Goal: Check status: Check status

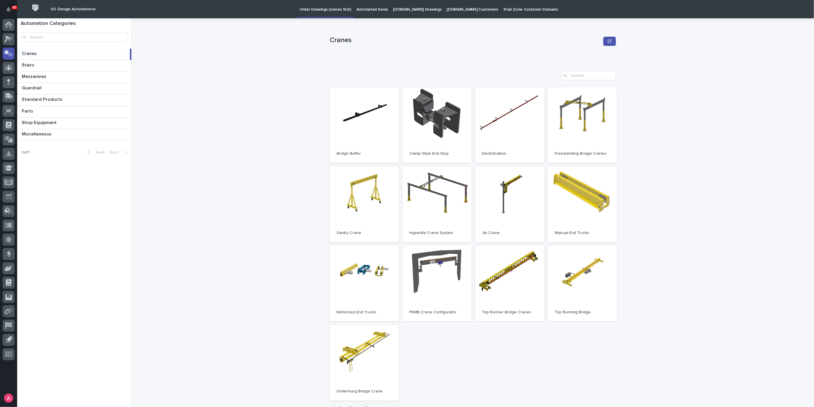
click at [2, 35] on div at bounding box center [8, 191] width 17 height 344
click at [7, 42] on icon at bounding box center [9, 39] width 8 height 7
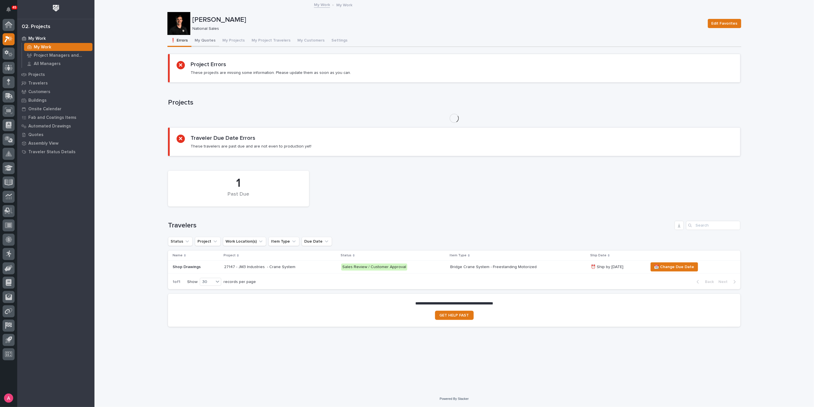
click at [208, 40] on button "My Quotes" at bounding box center [206, 41] width 28 height 12
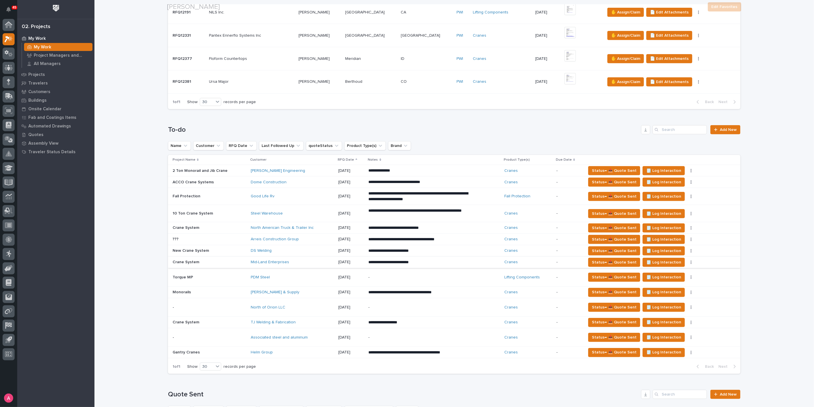
scroll to position [286, 0]
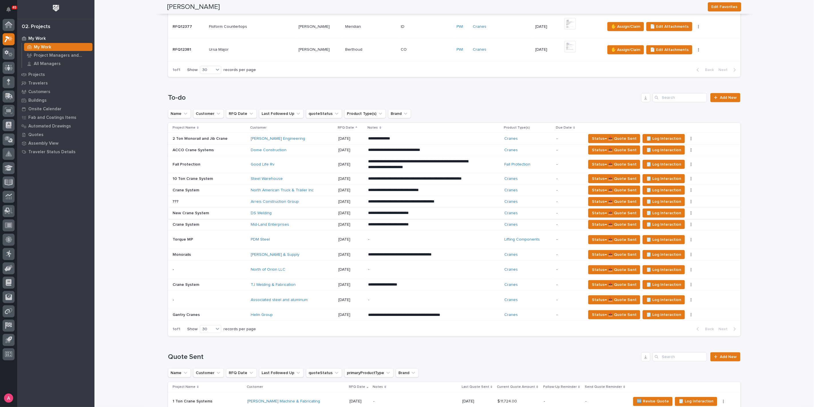
click at [311, 227] on div "Mid-Land Enterprises" at bounding box center [292, 224] width 83 height 5
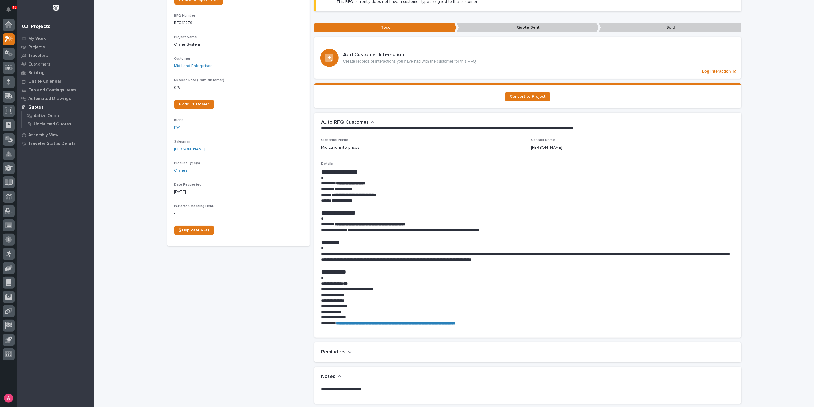
scroll to position [64, 0]
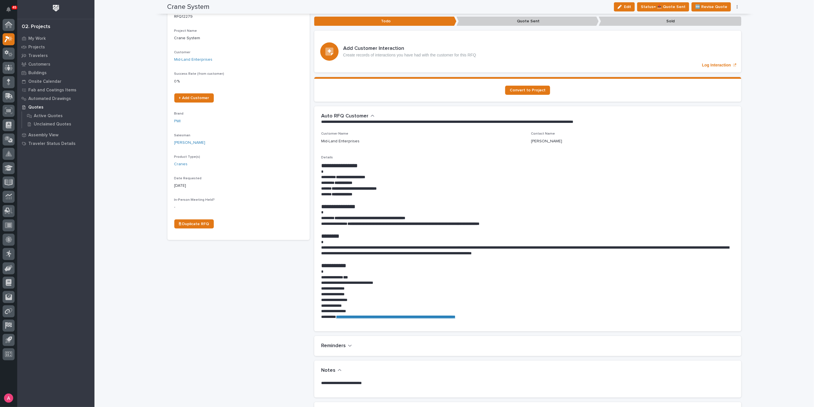
click at [451, 289] on p "**********" at bounding box center [527, 289] width 413 height 6
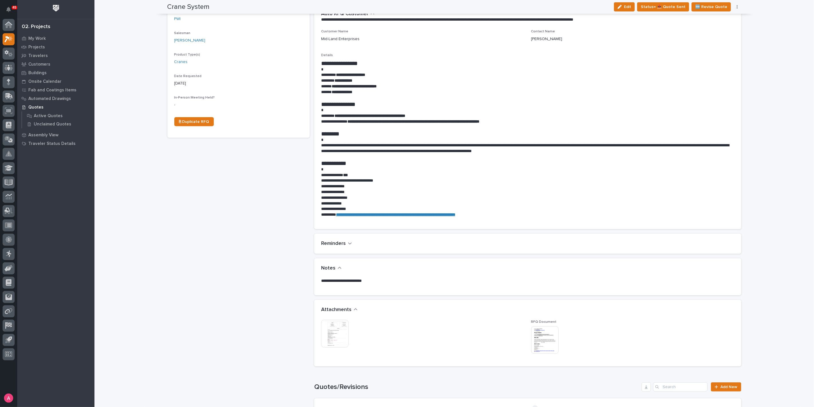
scroll to position [191, 0]
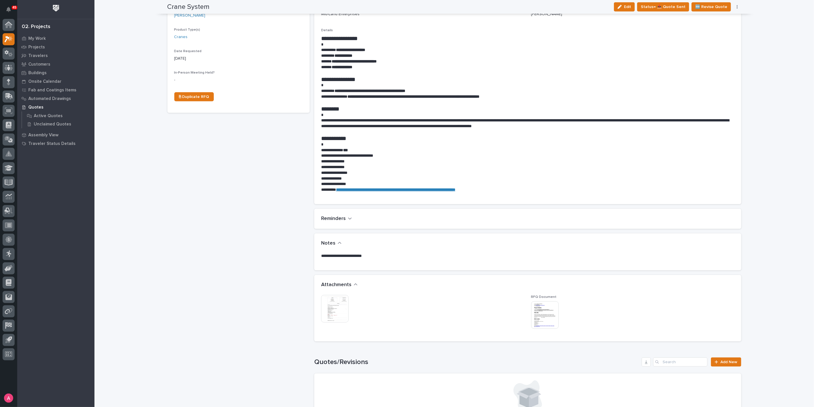
click at [332, 308] on img at bounding box center [334, 308] width 27 height 27
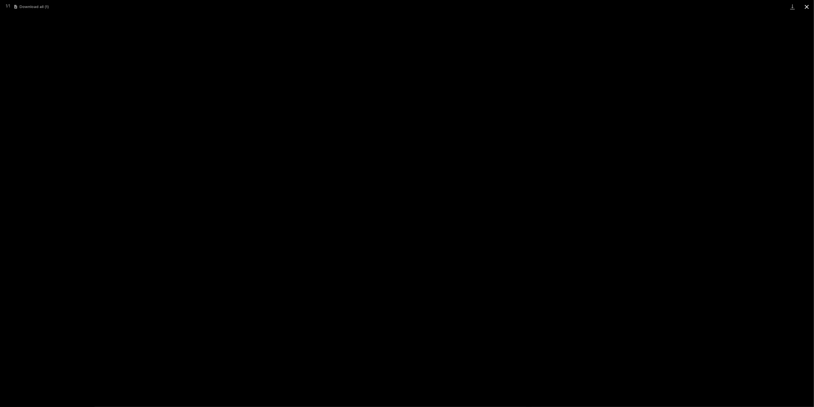
click at [805, 7] on button "Close gallery" at bounding box center [807, 6] width 14 height 13
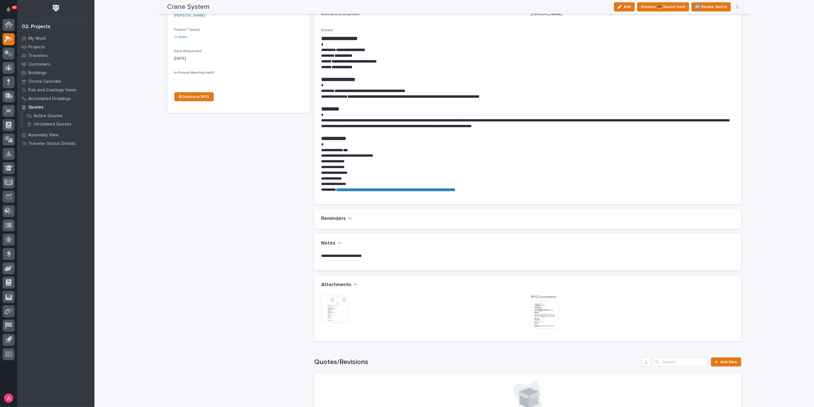
click at [332, 306] on img at bounding box center [334, 308] width 27 height 27
